Goal: Book appointment/travel/reservation

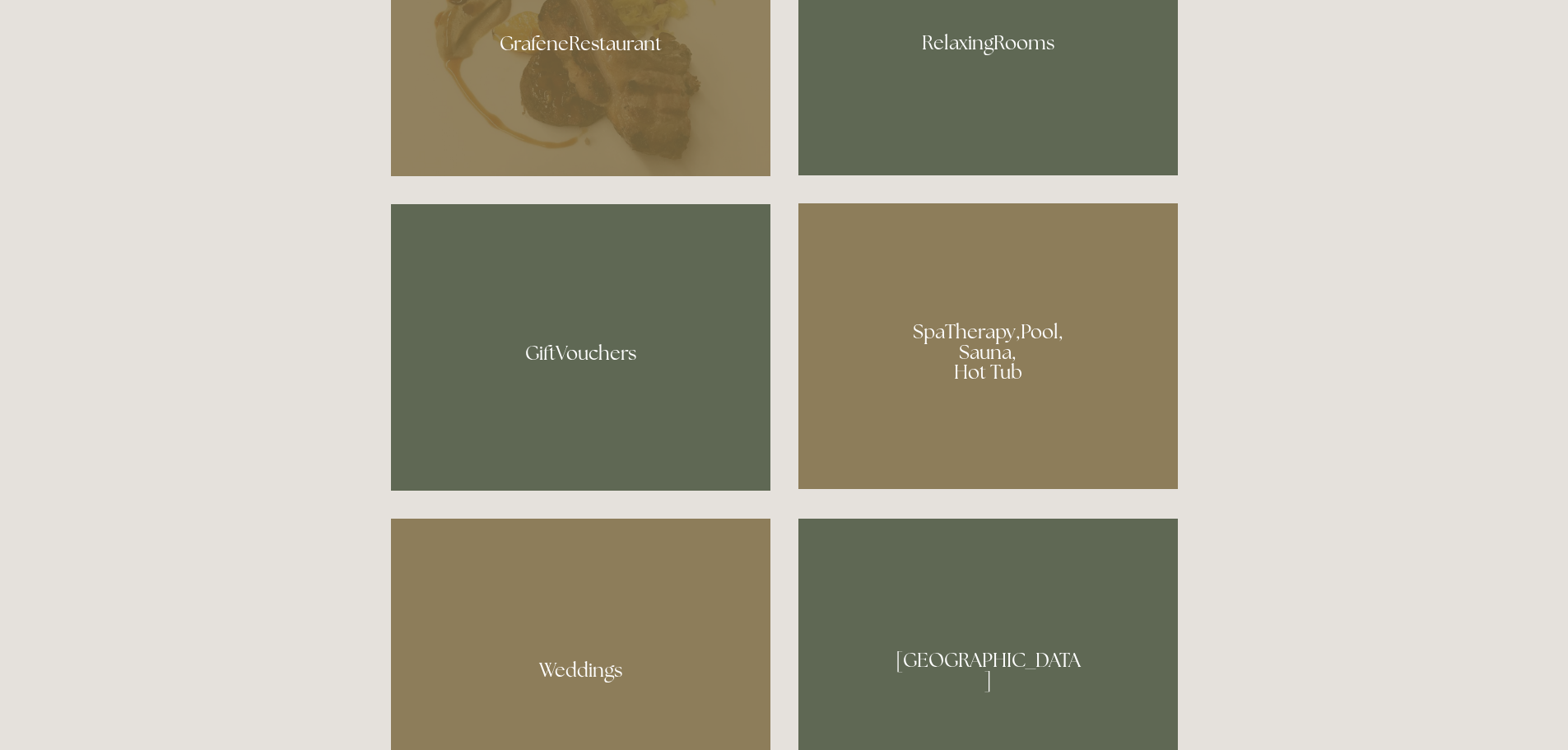
scroll to position [1234, 0]
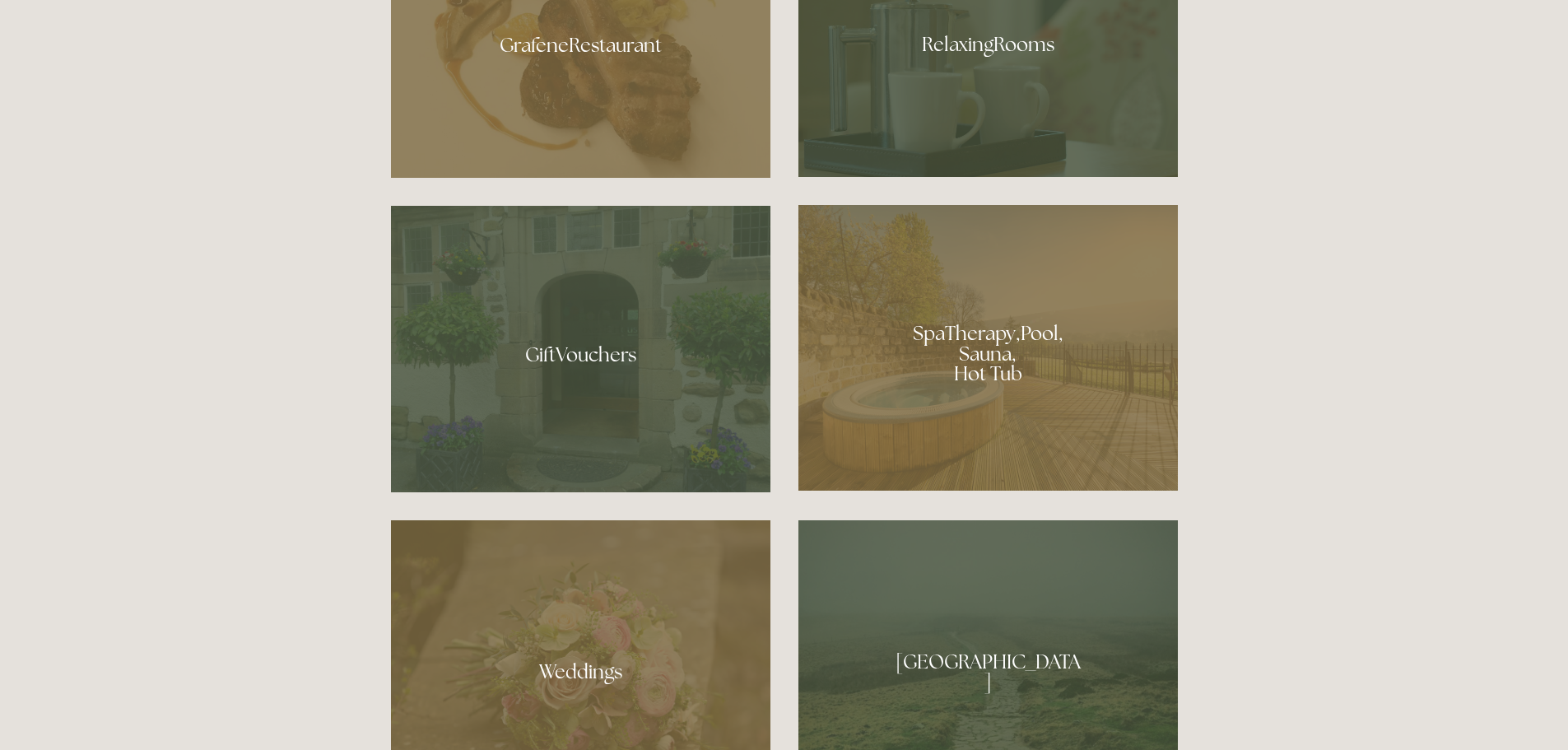
click at [928, 356] on div at bounding box center [988, 347] width 380 height 285
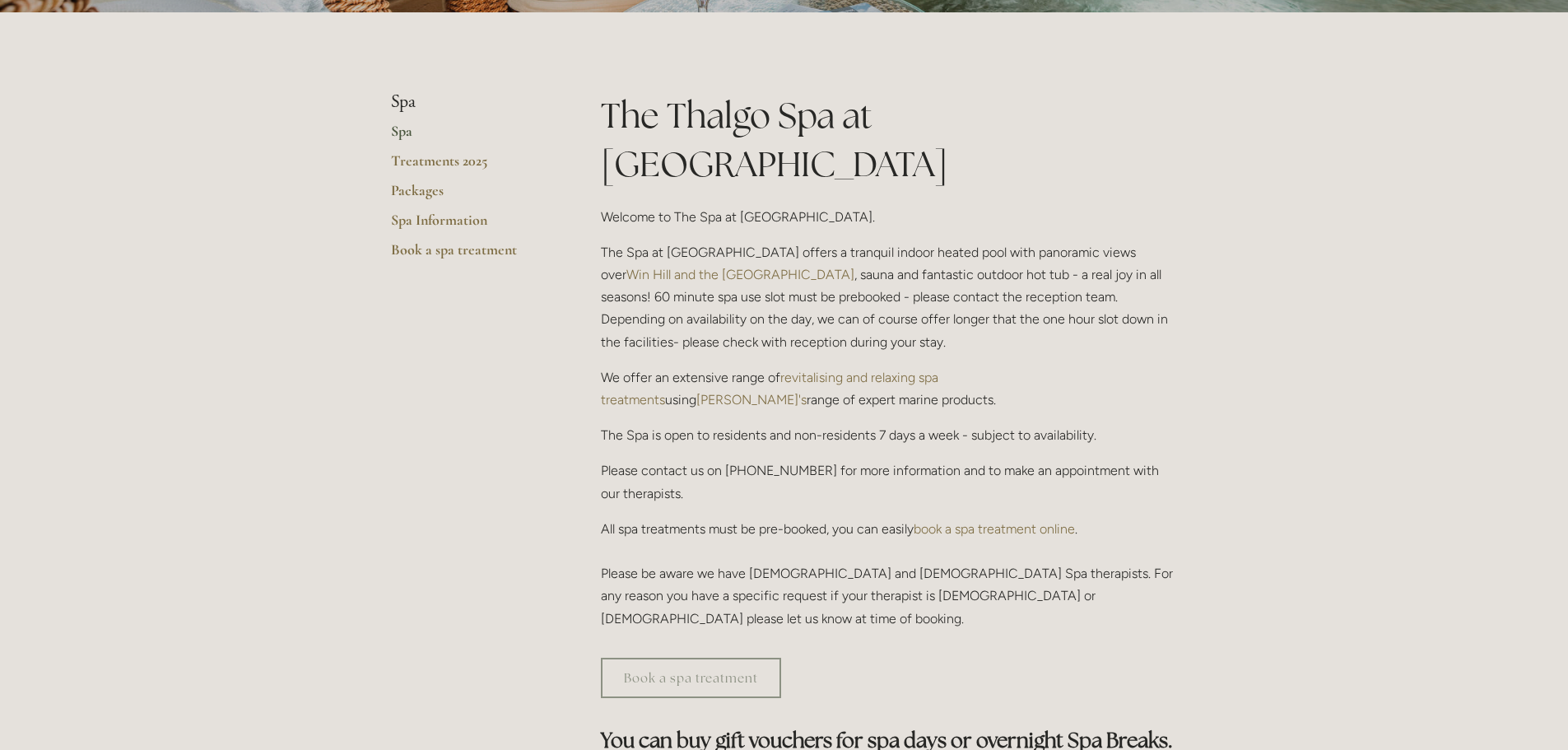
scroll to position [412, 0]
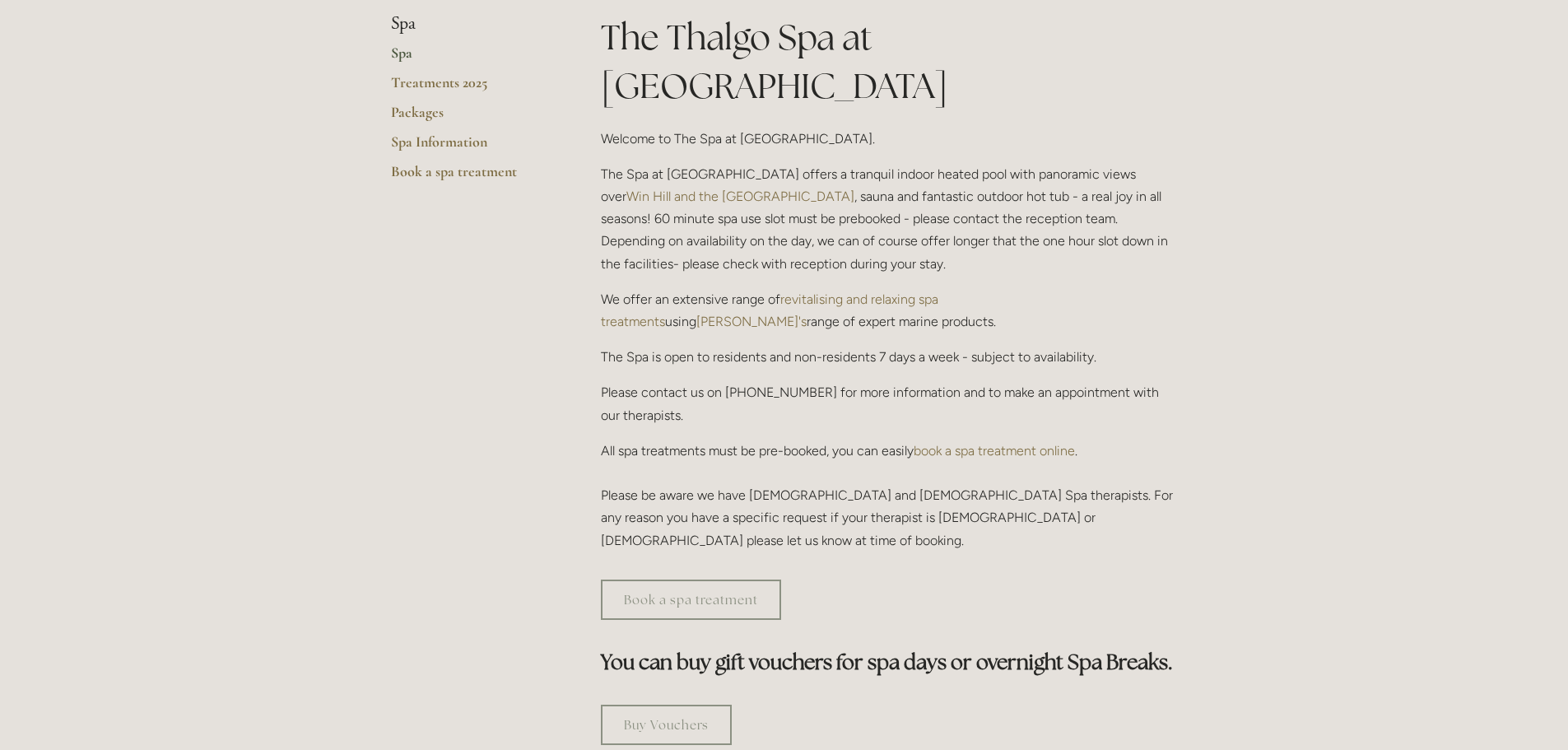
click at [983, 443] on link "book a spa treatment online" at bounding box center [994, 450] width 161 height 16
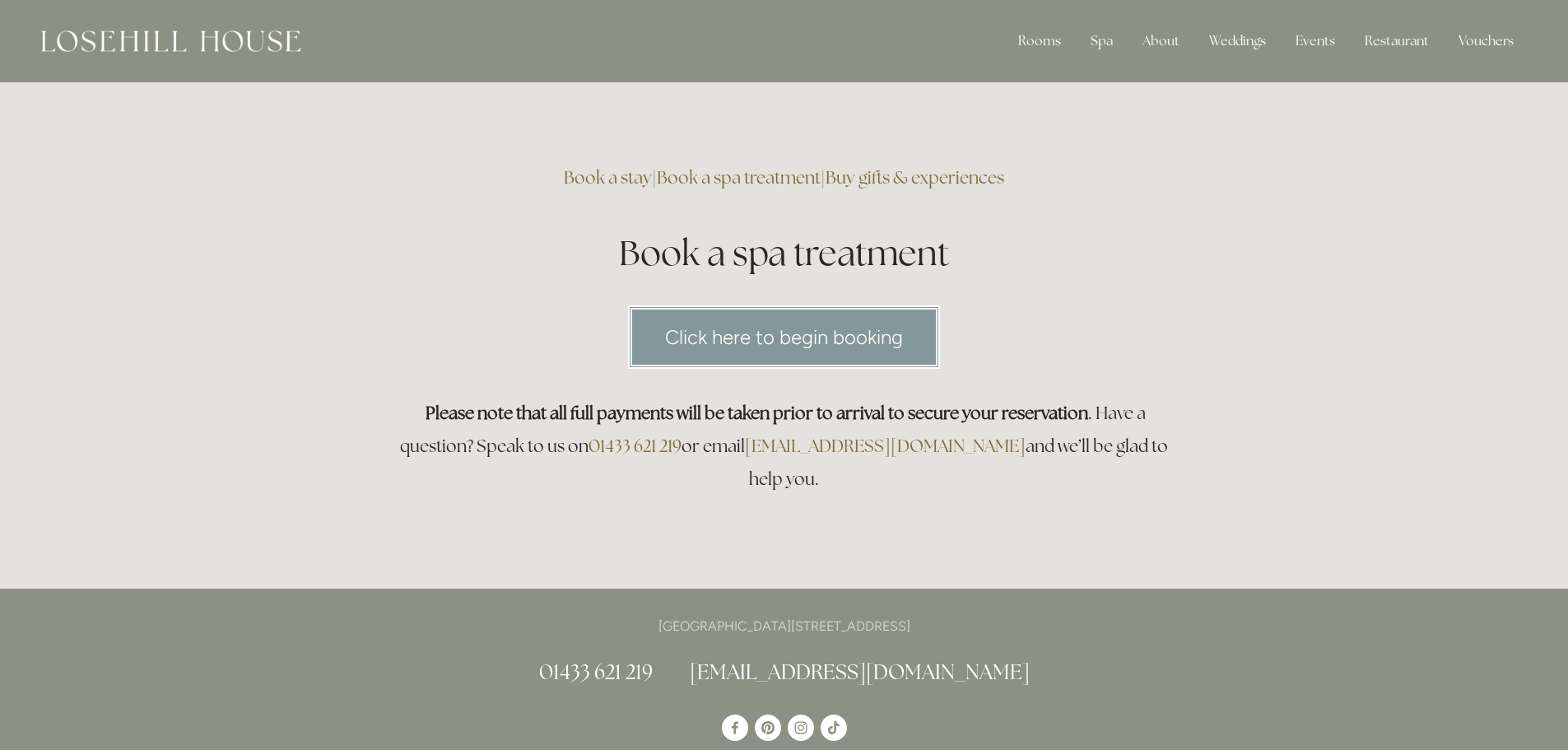
click at [789, 347] on link "Click here to begin booking" at bounding box center [784, 337] width 312 height 64
